Goal: Communication & Community: Connect with others

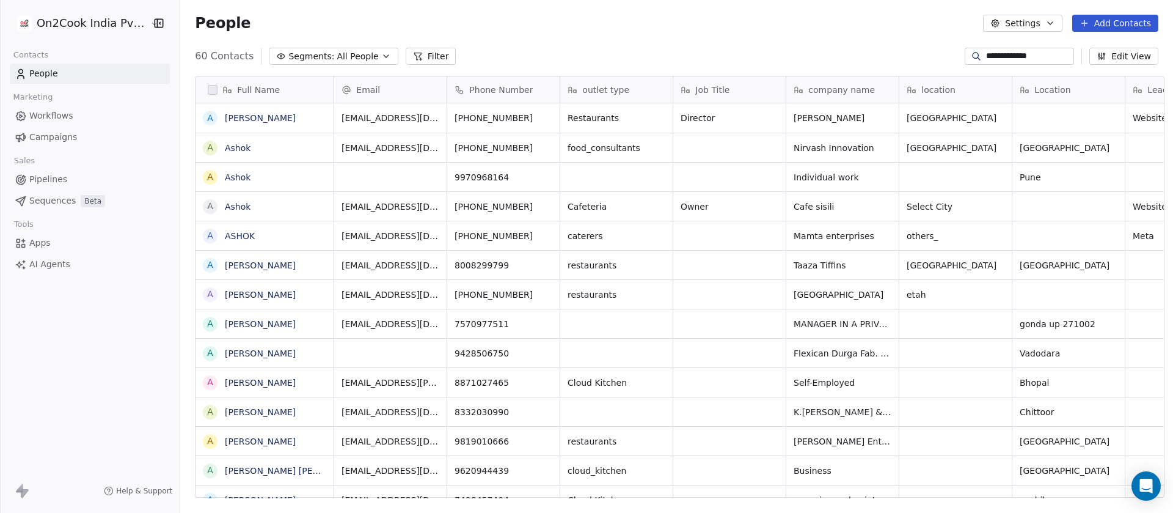
scroll to position [437, 984]
click at [367, 50] on button "Segments: All People" at bounding box center [333, 56] width 129 height 17
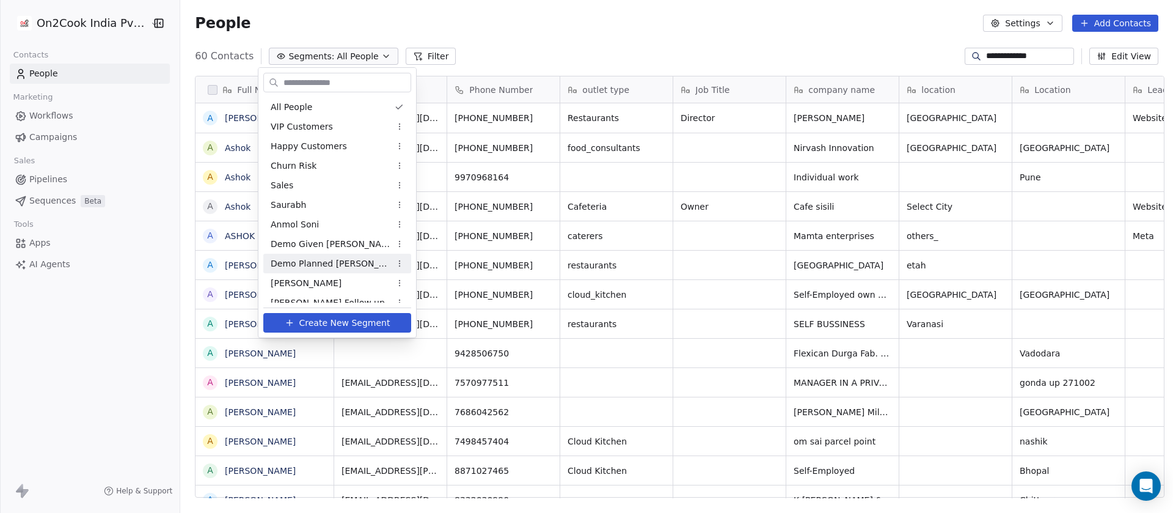
click at [324, 260] on span "Demo Planned [PERSON_NAME]" at bounding box center [331, 263] width 120 height 13
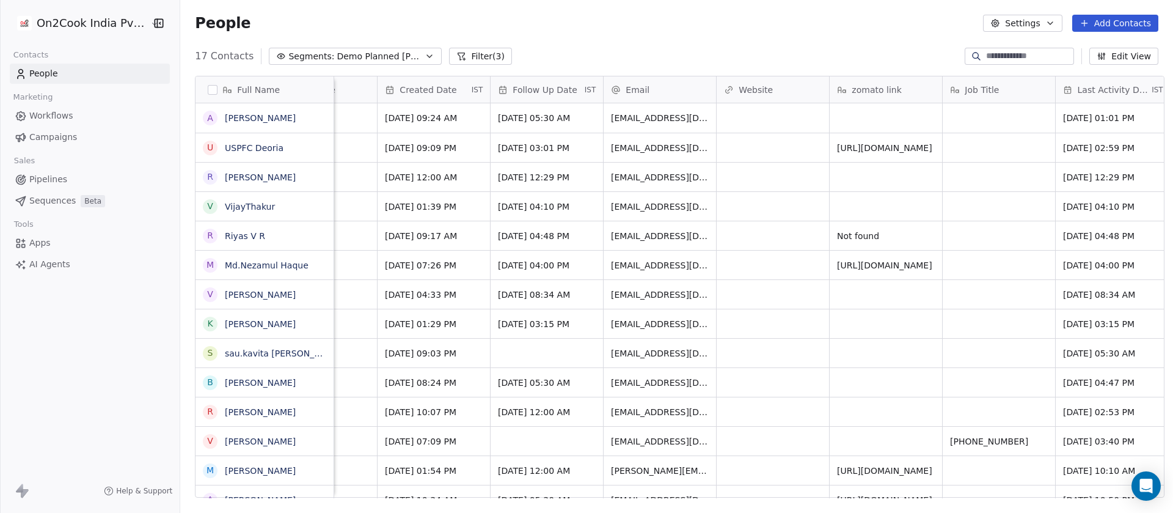
scroll to position [0, 1135]
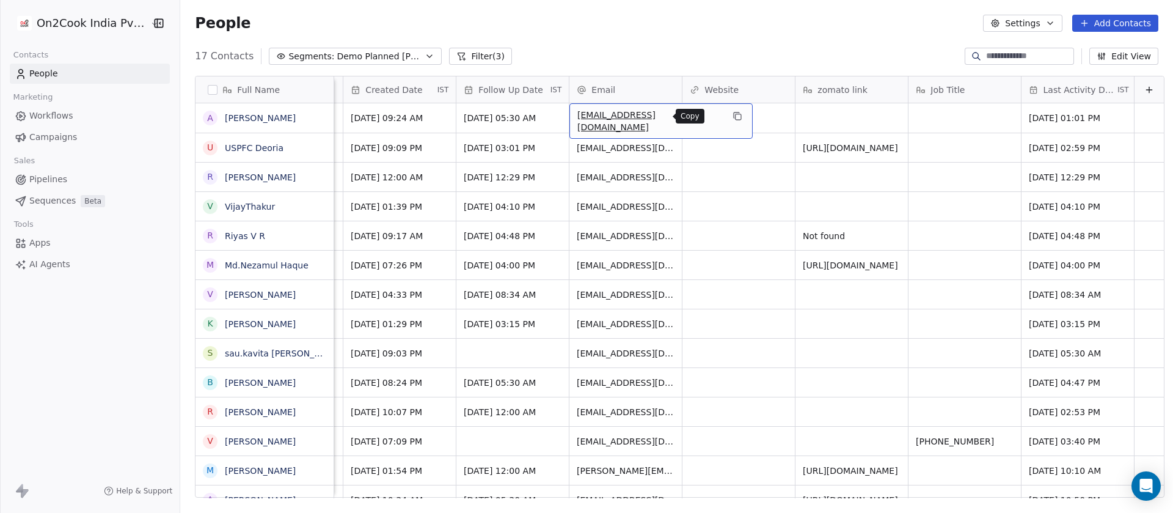
click at [733, 114] on icon "grid" at bounding box center [738, 116] width 10 height 10
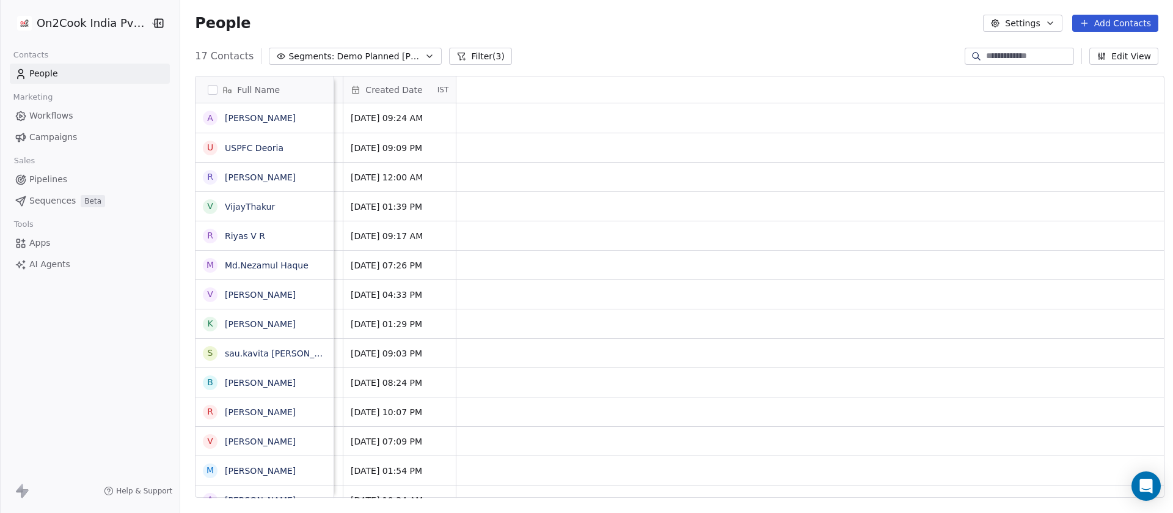
scroll to position [0, 0]
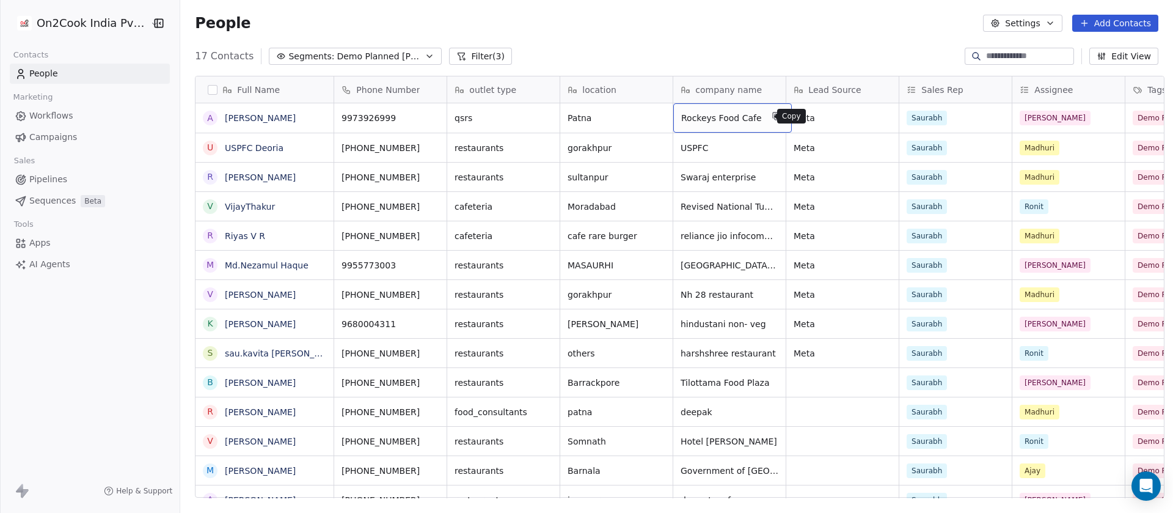
click at [772, 117] on icon "grid" at bounding box center [777, 116] width 10 height 10
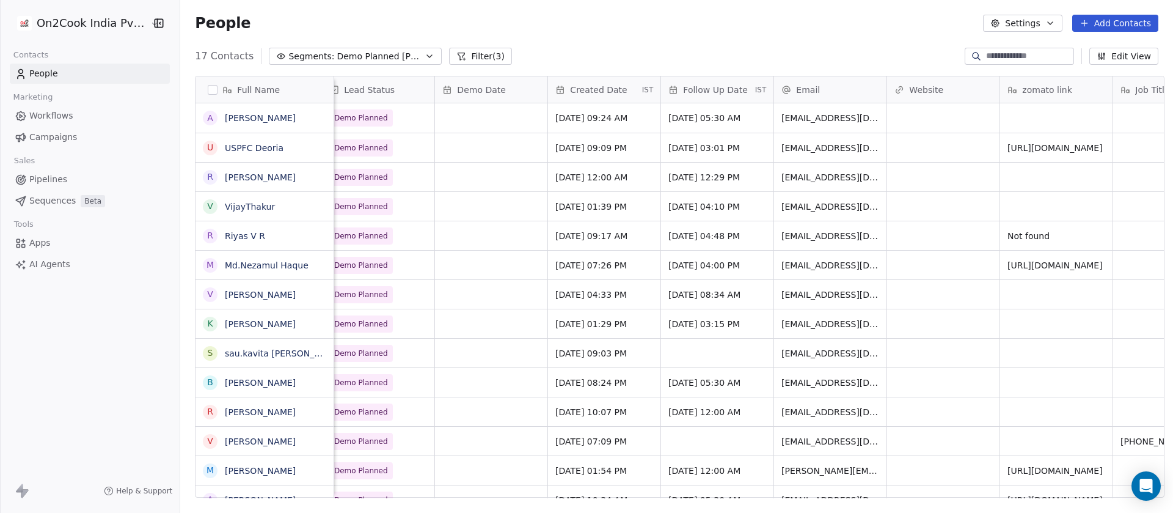
scroll to position [0, 825]
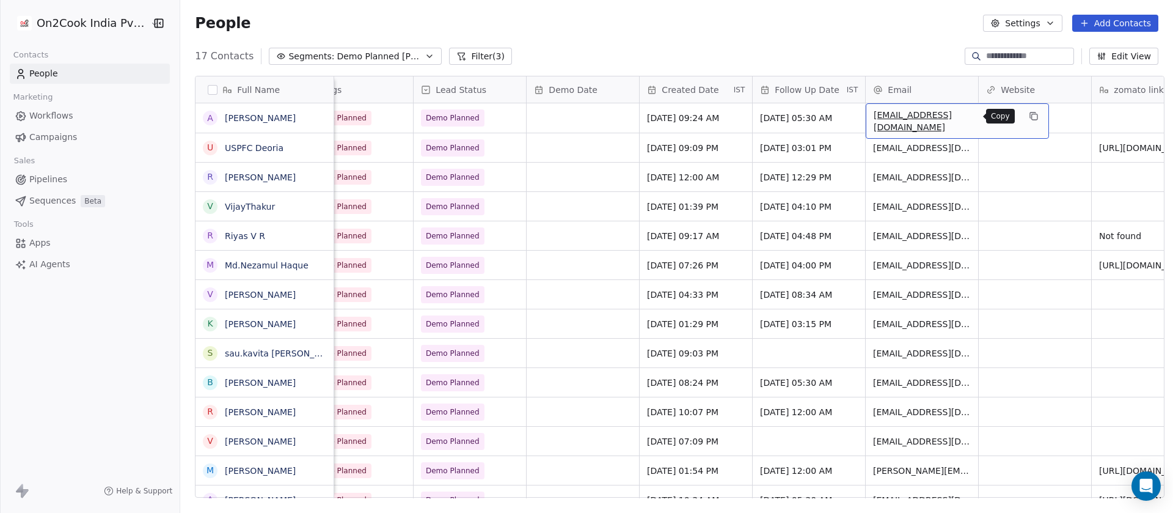
click at [1032, 116] on icon "grid" at bounding box center [1034, 116] width 5 height 5
